Goal: Register for event/course

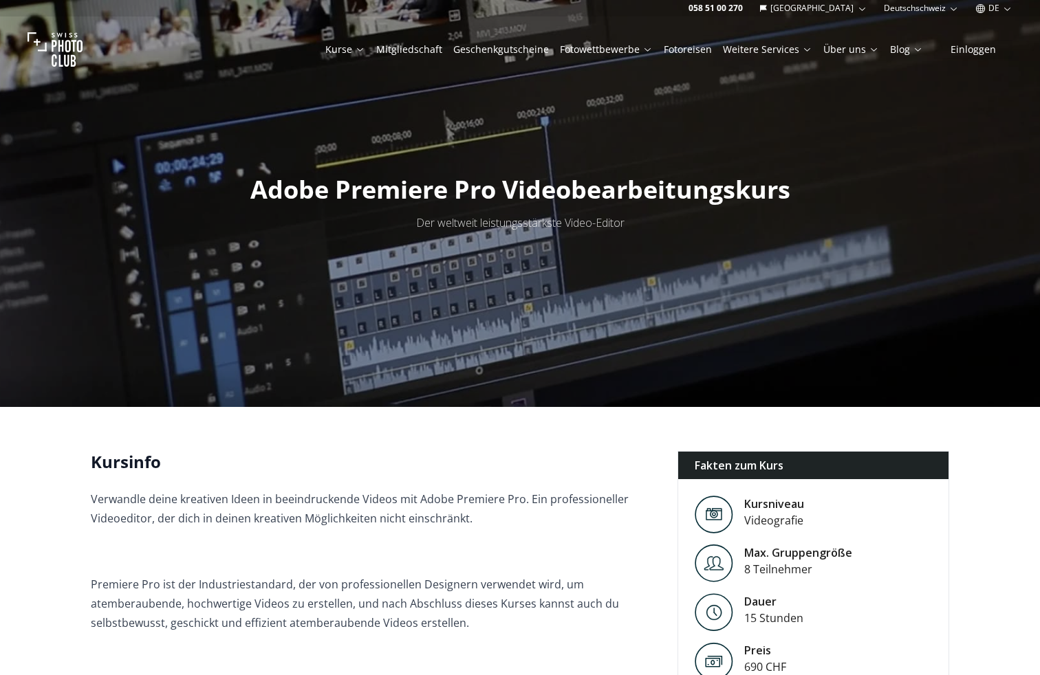
scroll to position [1188, 0]
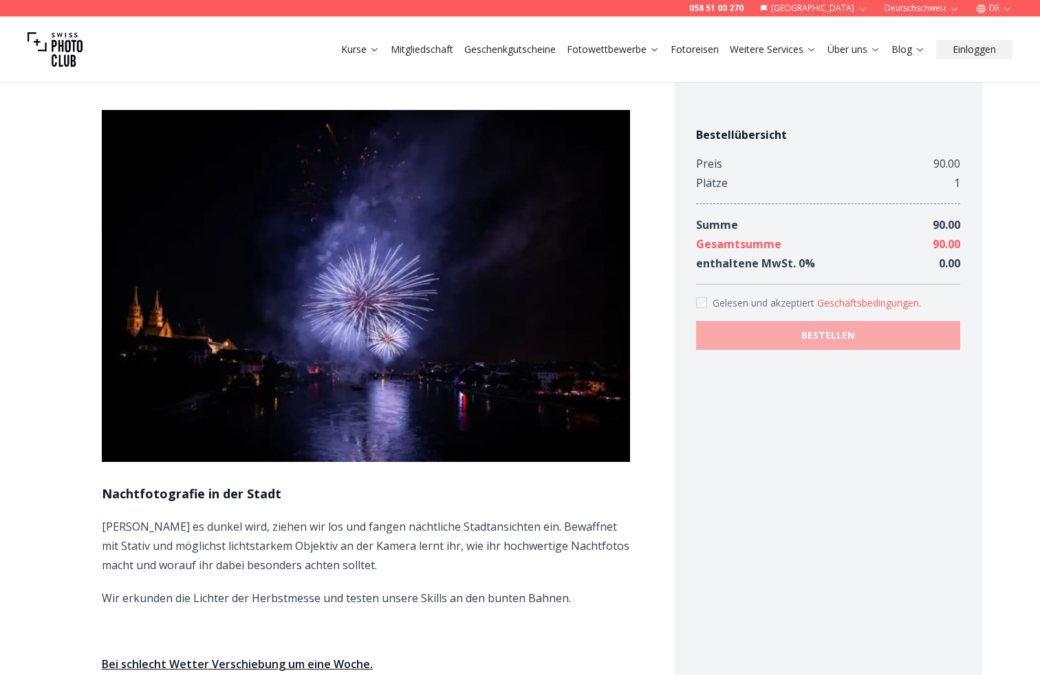
scroll to position [690, 0]
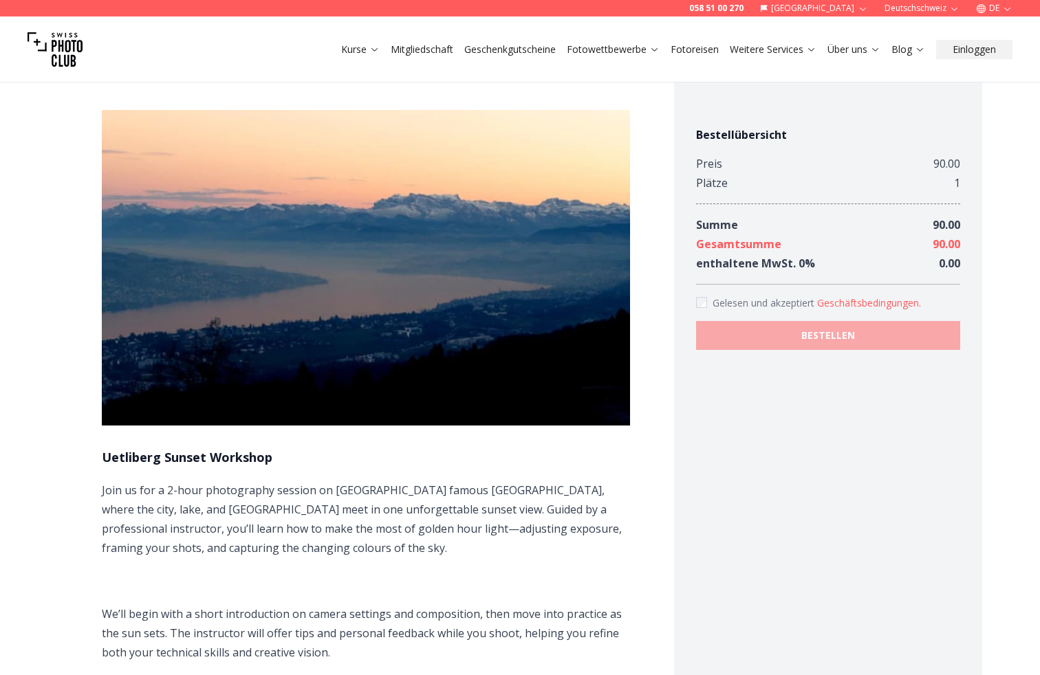
scroll to position [783, 0]
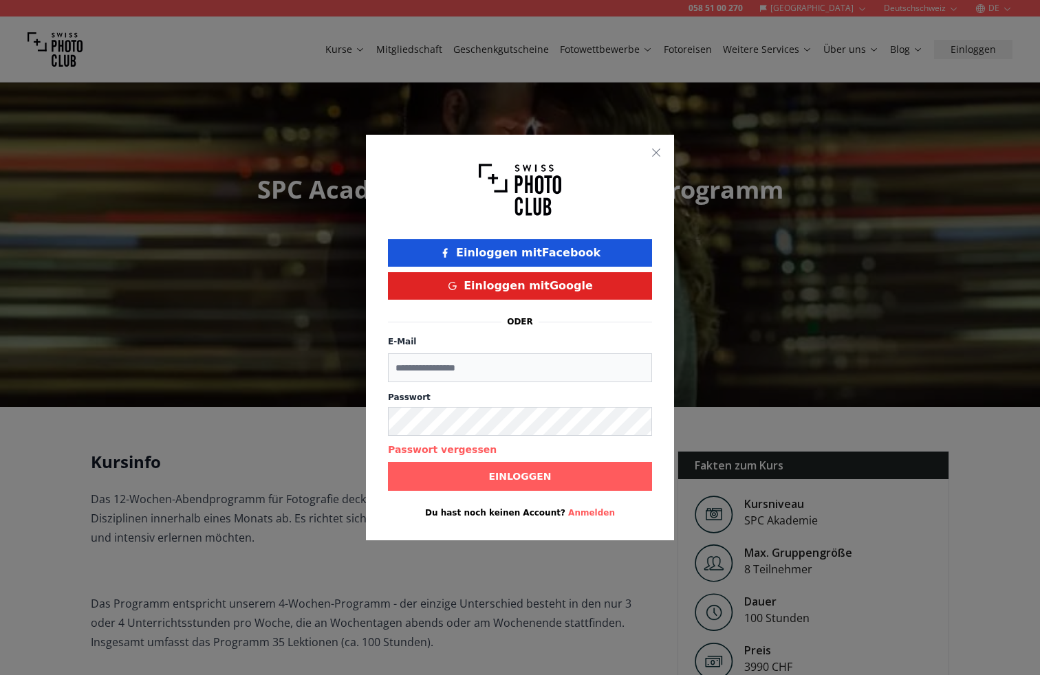
scroll to position [3531, 0]
